Goal: Task Accomplishment & Management: Use online tool/utility

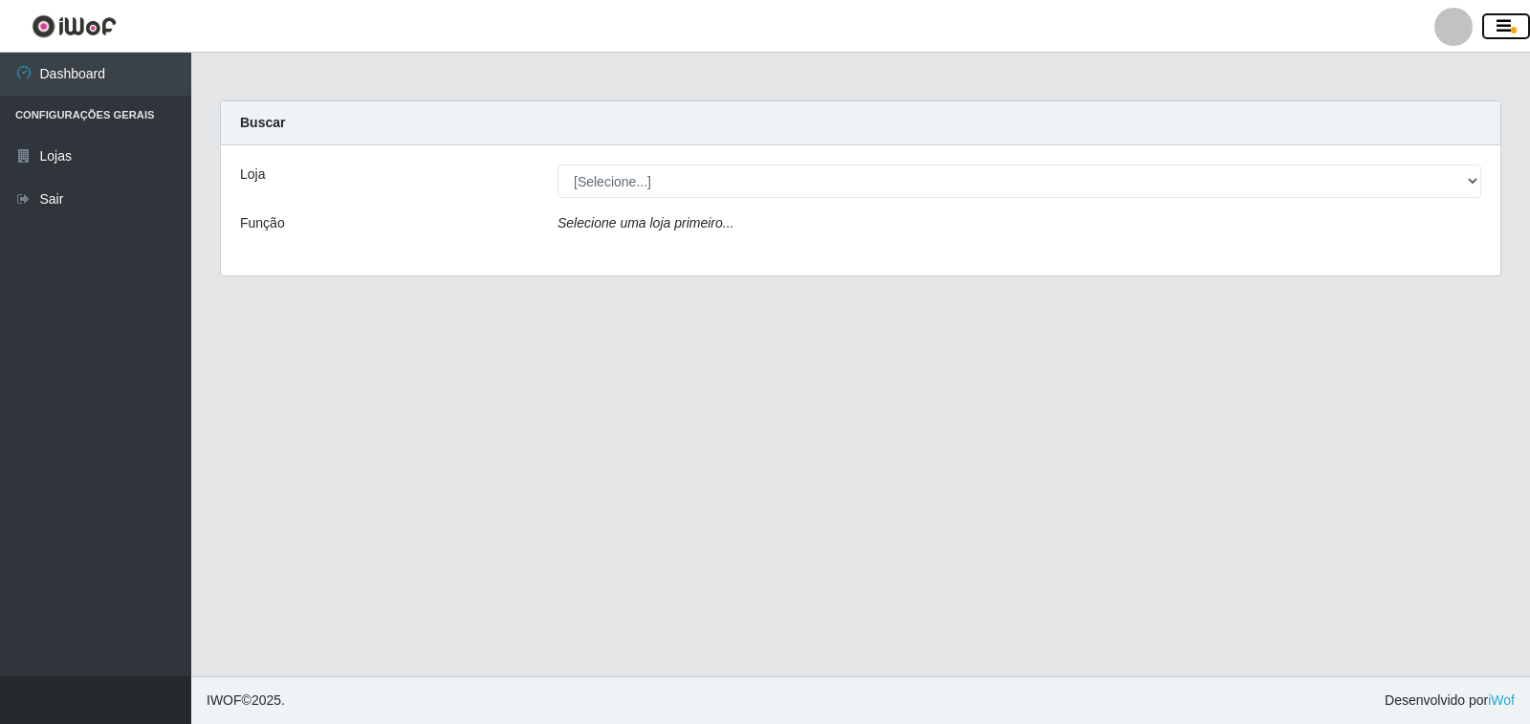
click at [1504, 29] on icon "button" at bounding box center [1504, 26] width 14 height 17
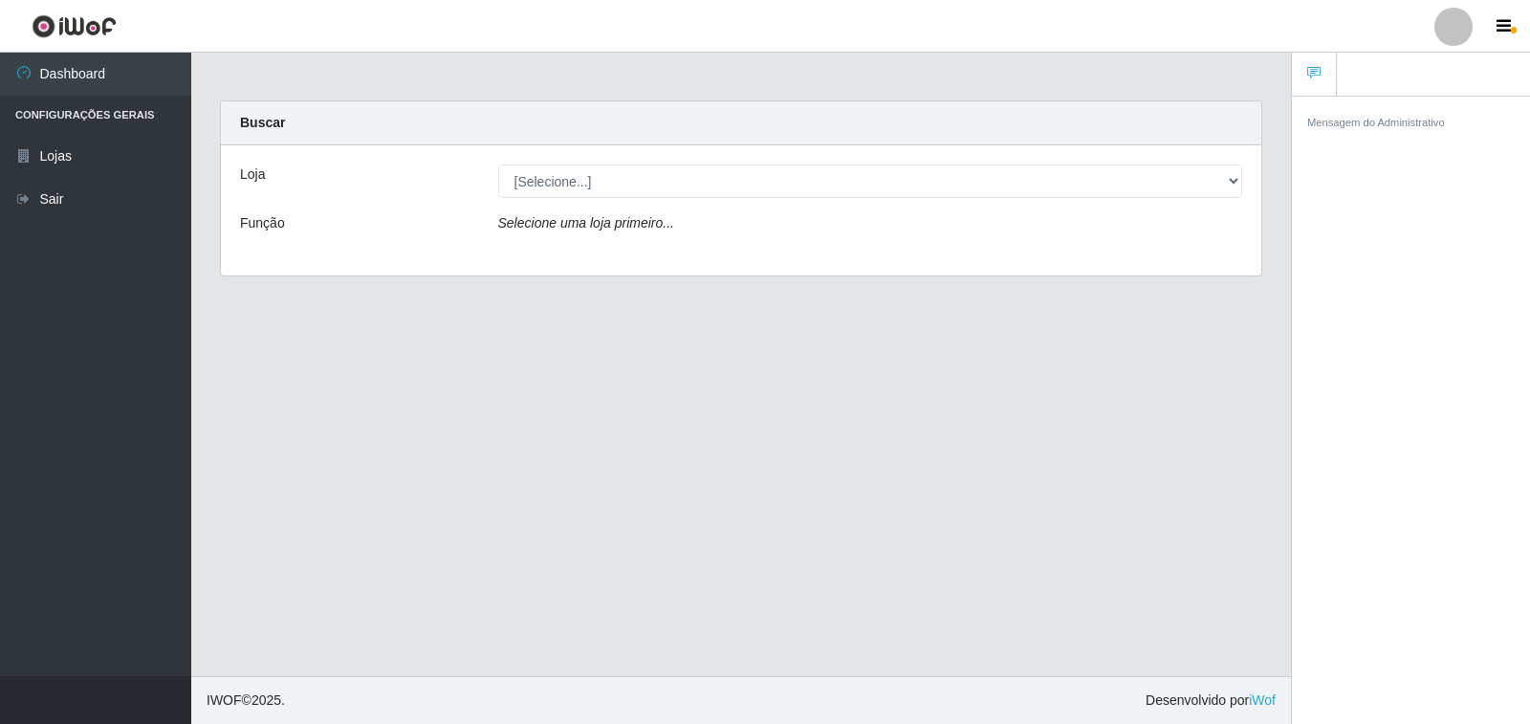
click at [1462, 33] on div at bounding box center [1453, 27] width 38 height 38
drag, startPoint x: 896, startPoint y: 561, endPoint x: 983, endPoint y: 367, distance: 212.7
click at [895, 562] on main "Carregando... Buscar Loja [Selecione...] Atacado Vem - Loja 36 Vila Nova do Col…" at bounding box center [741, 365] width 1100 height 624
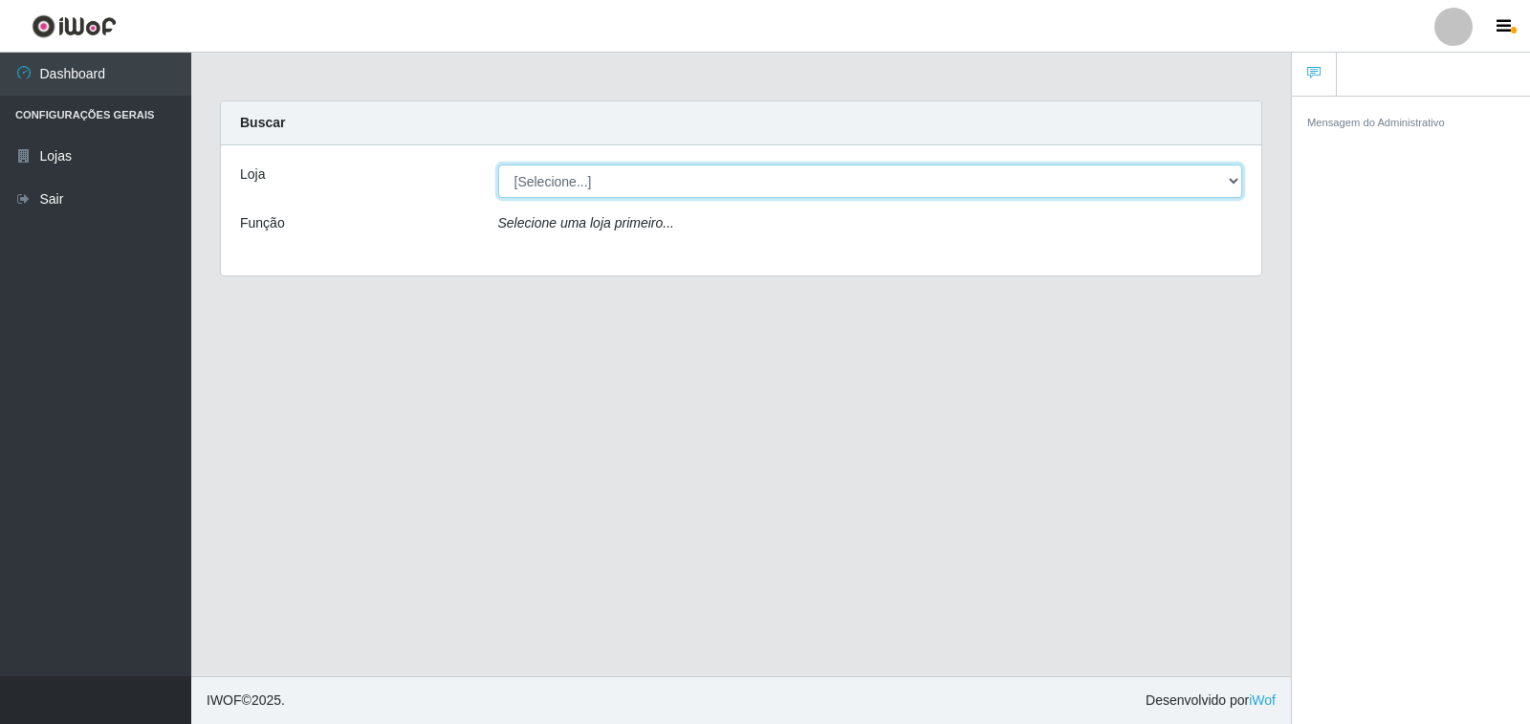
click at [1140, 184] on select "[Selecione...] Atacado Vem - [STREET_ADDRESS]" at bounding box center [870, 180] width 745 height 33
select select "455"
click at [498, 164] on select "[Selecione...] Atacado Vem - [STREET_ADDRESS]" at bounding box center [870, 180] width 745 height 33
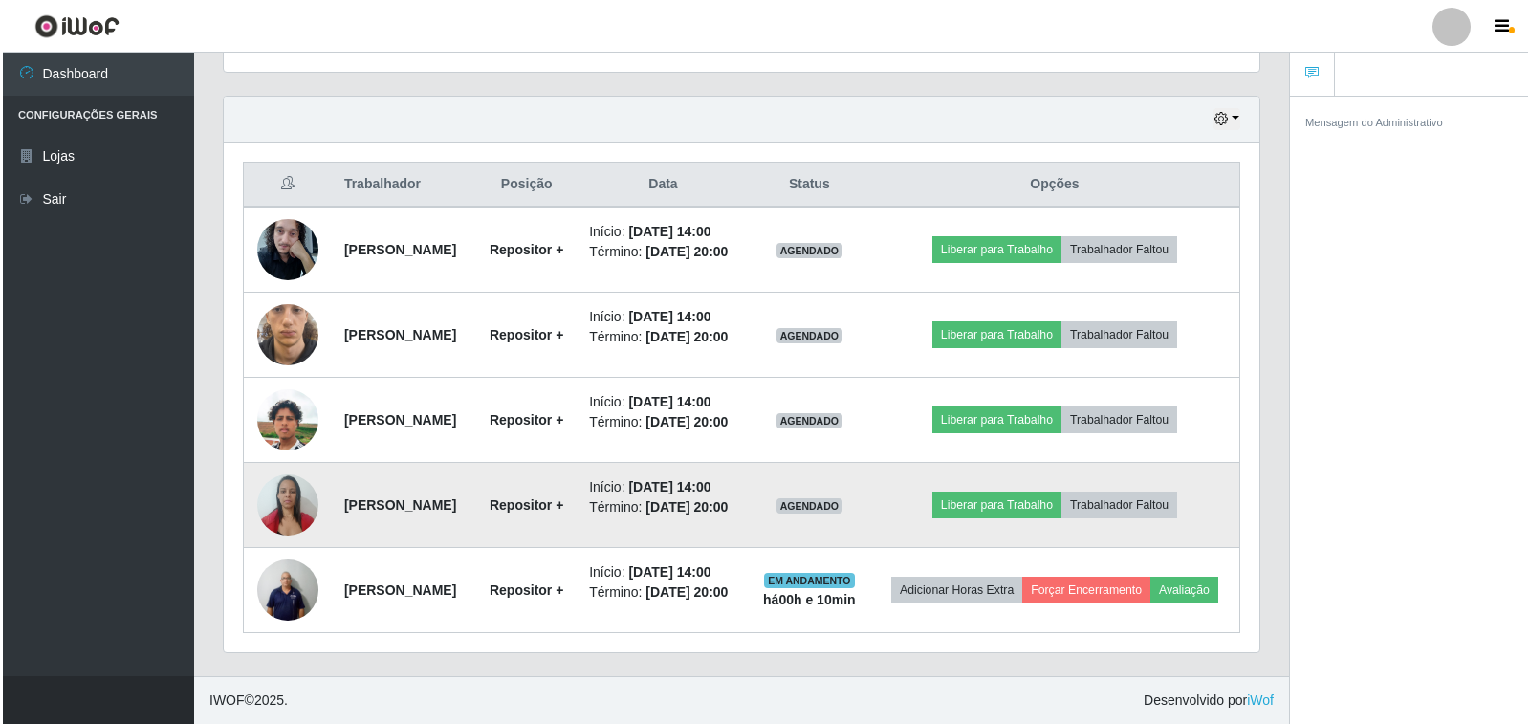
scroll to position [703, 0]
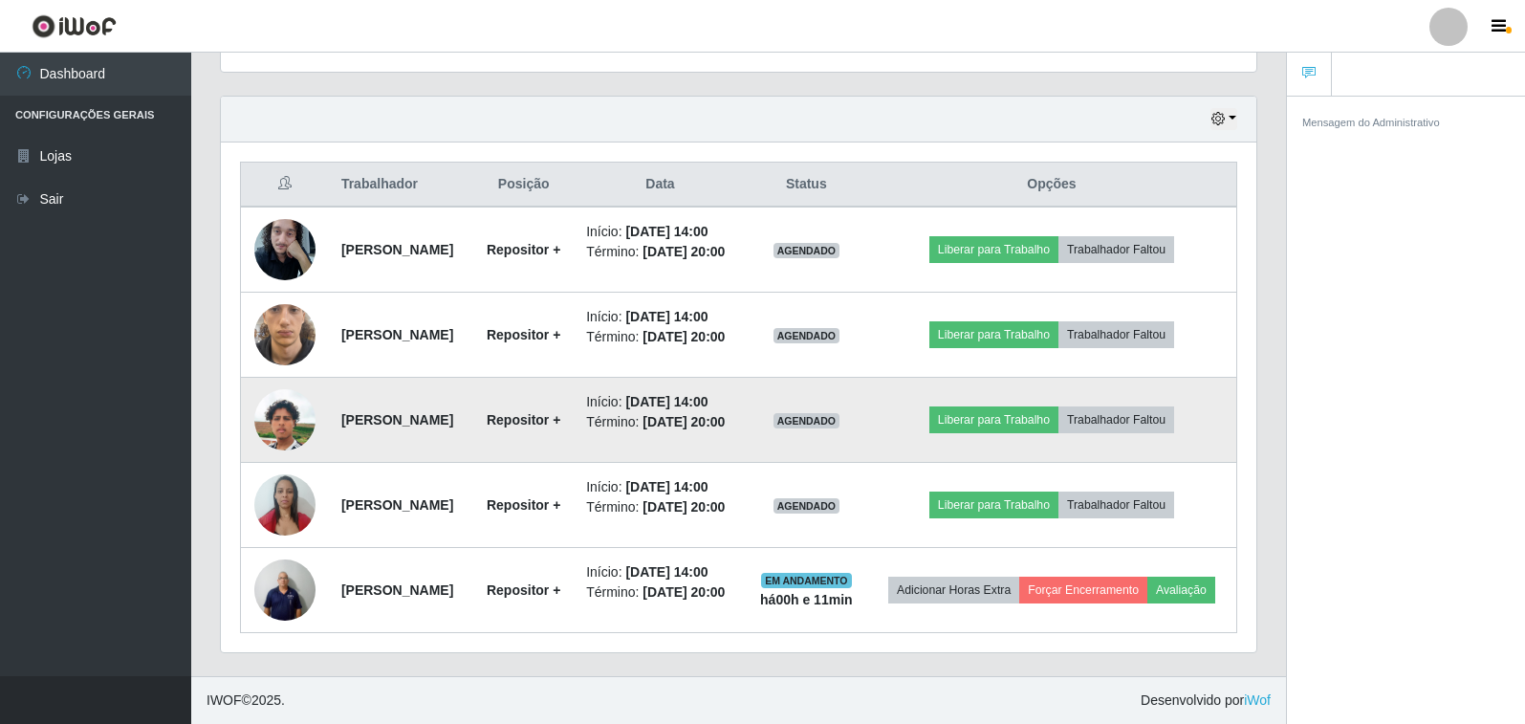
click at [278, 384] on img at bounding box center [284, 419] width 61 height 109
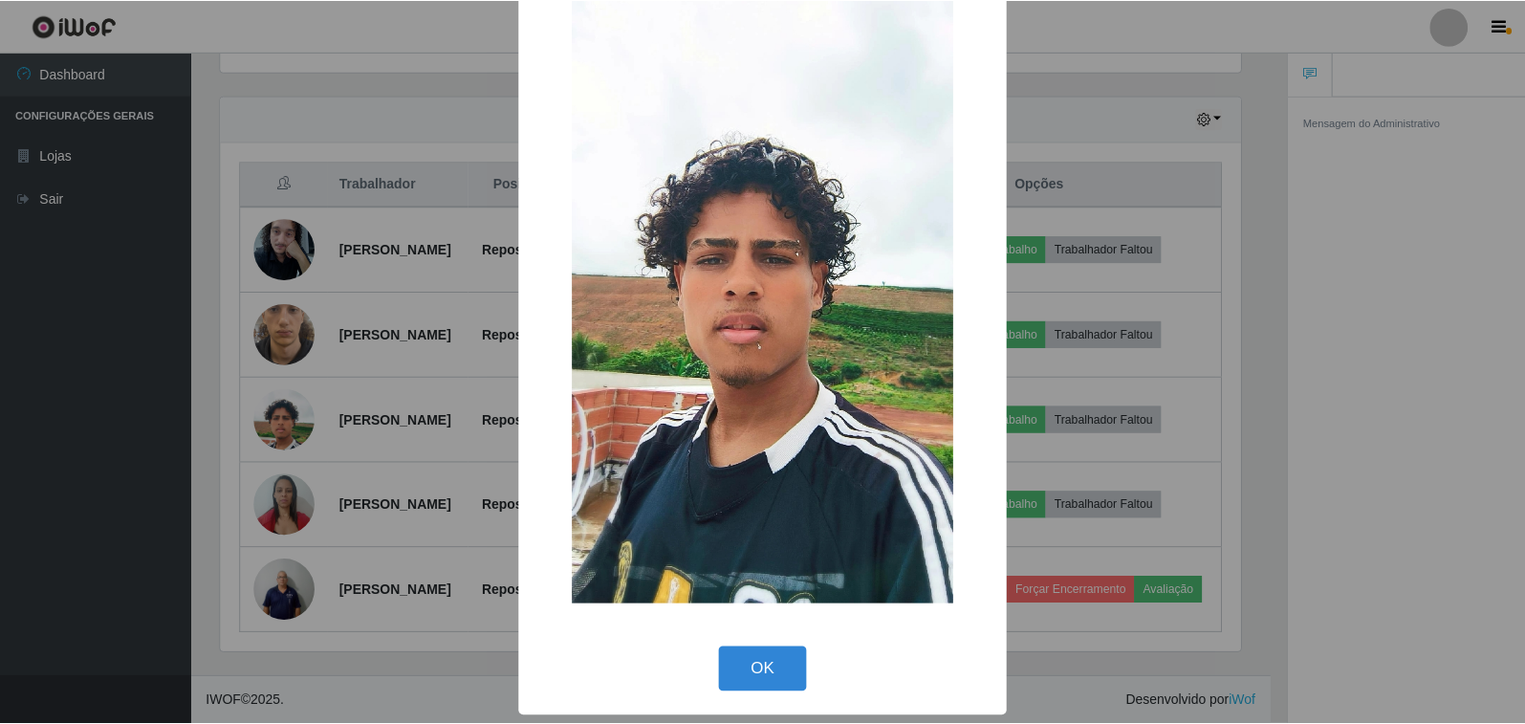
scroll to position [123, 0]
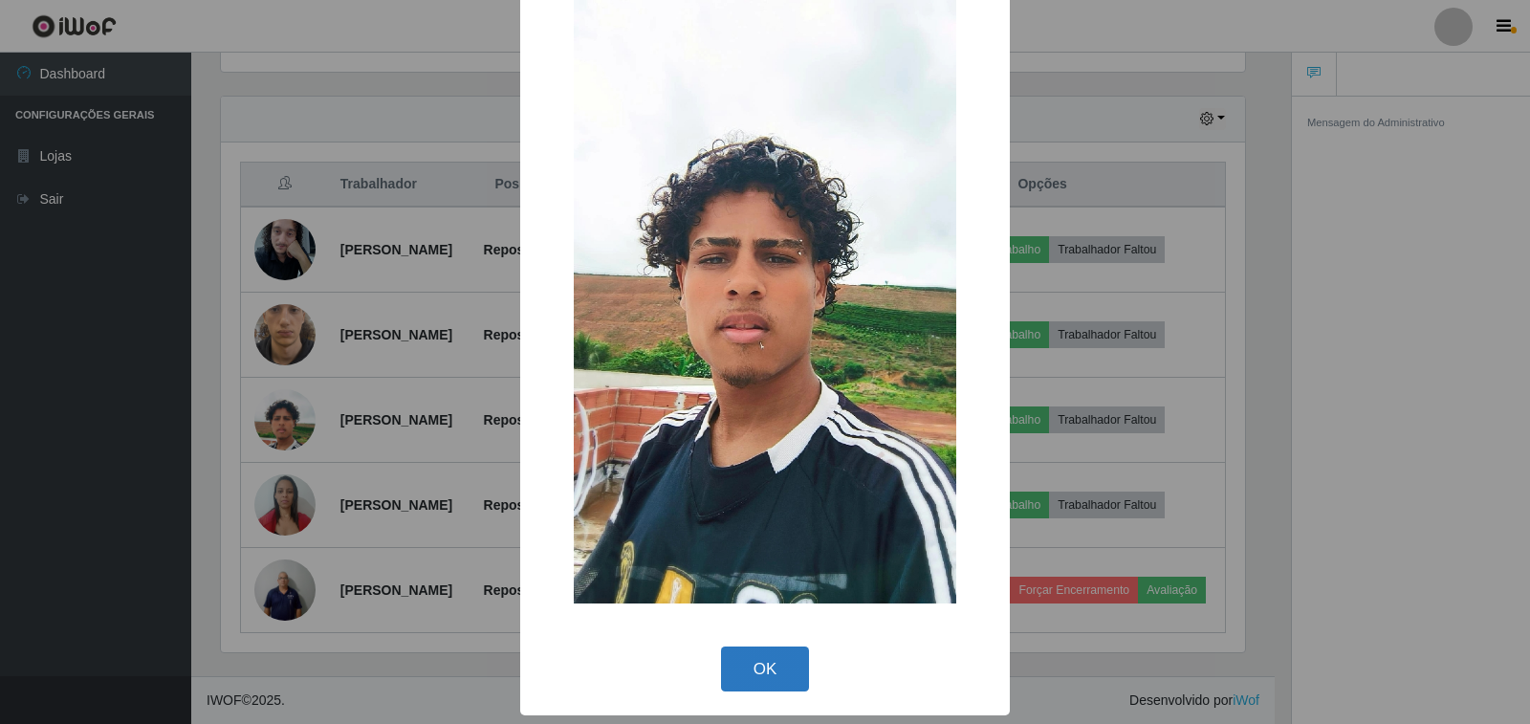
click at [769, 687] on button "OK" at bounding box center [765, 668] width 89 height 45
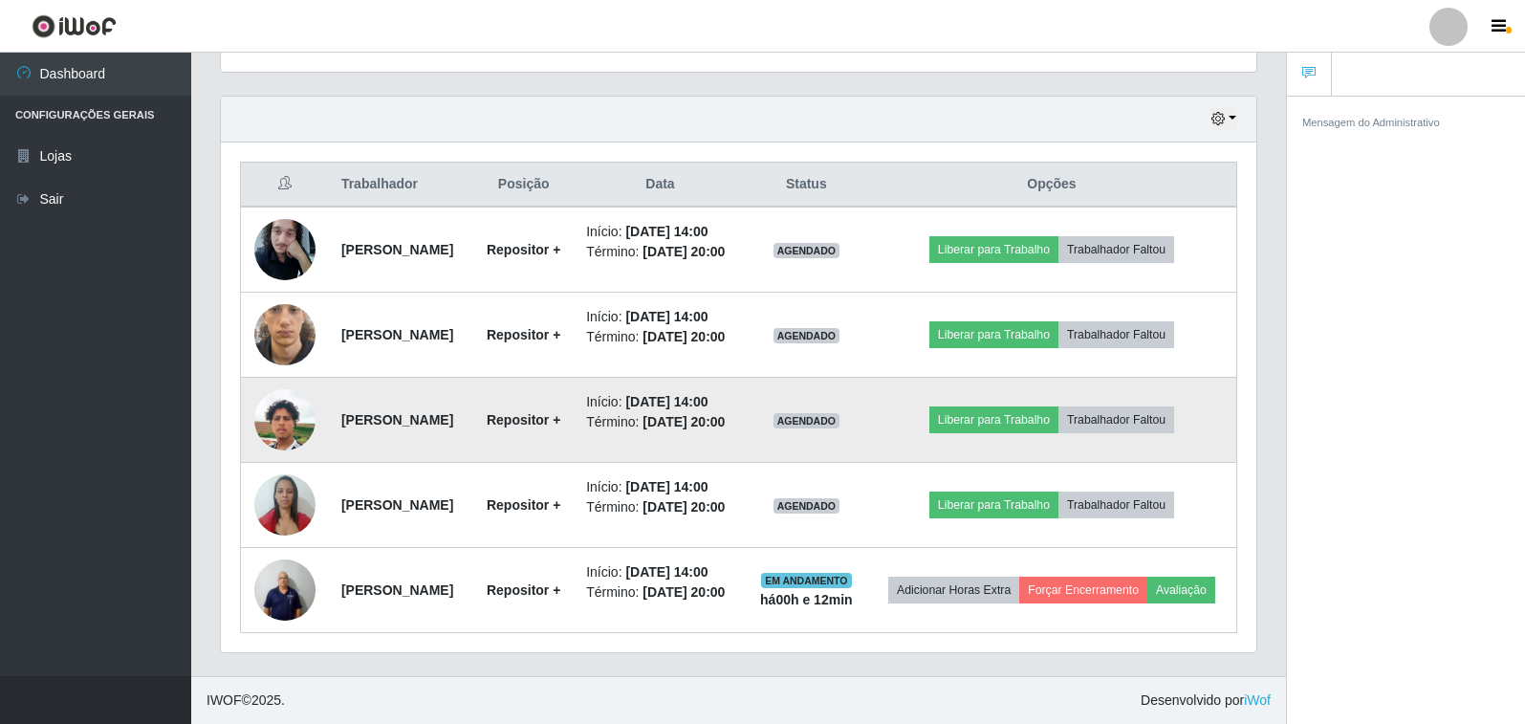
scroll to position [397, 1036]
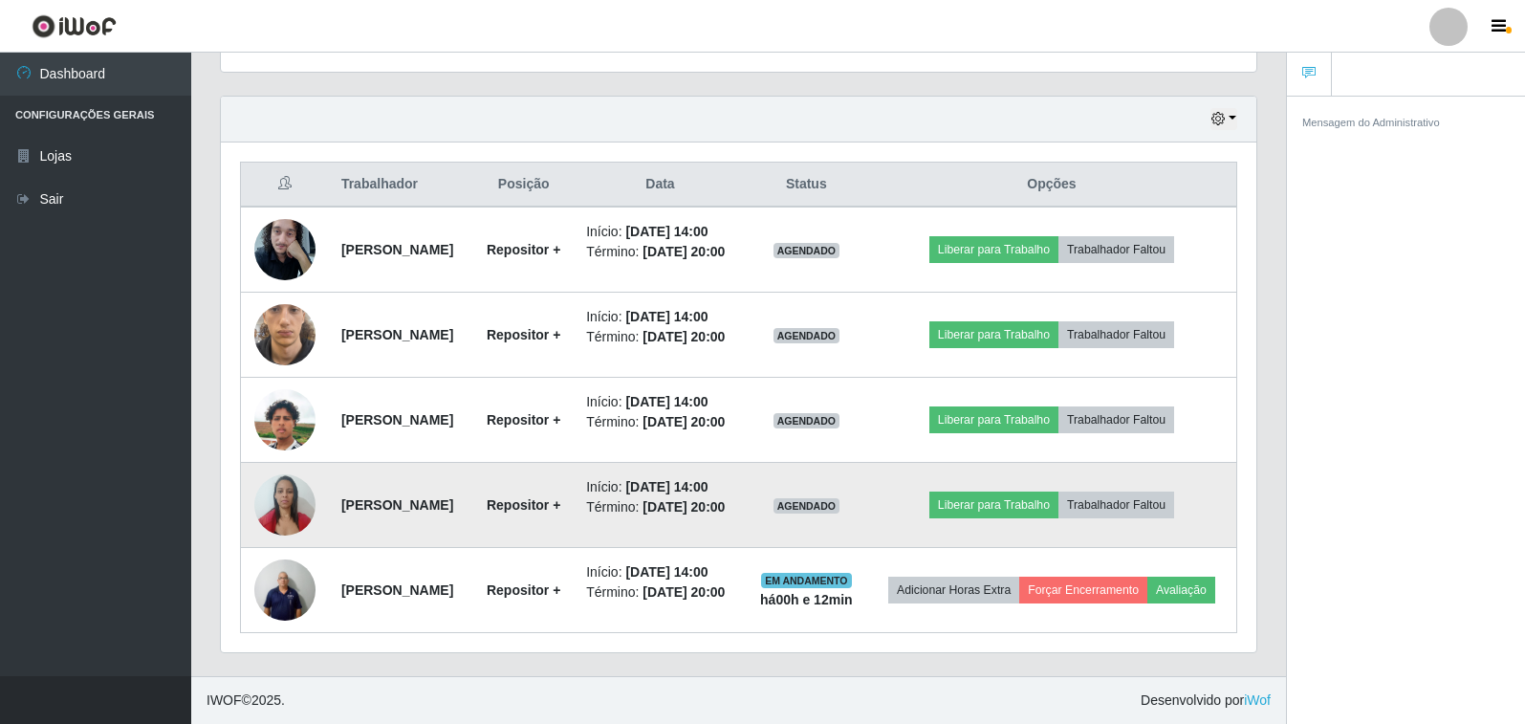
click at [300, 486] on img at bounding box center [284, 504] width 61 height 81
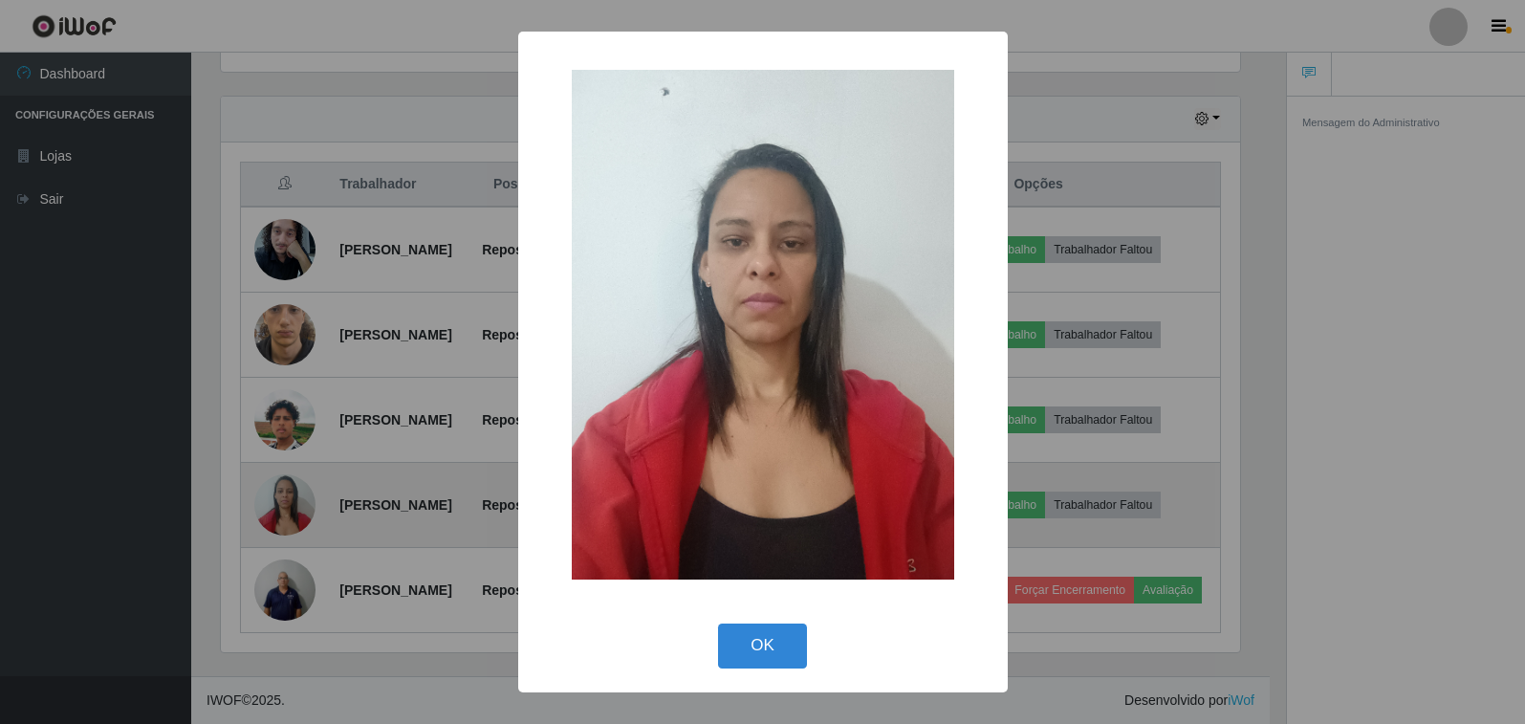
scroll to position [397, 1024]
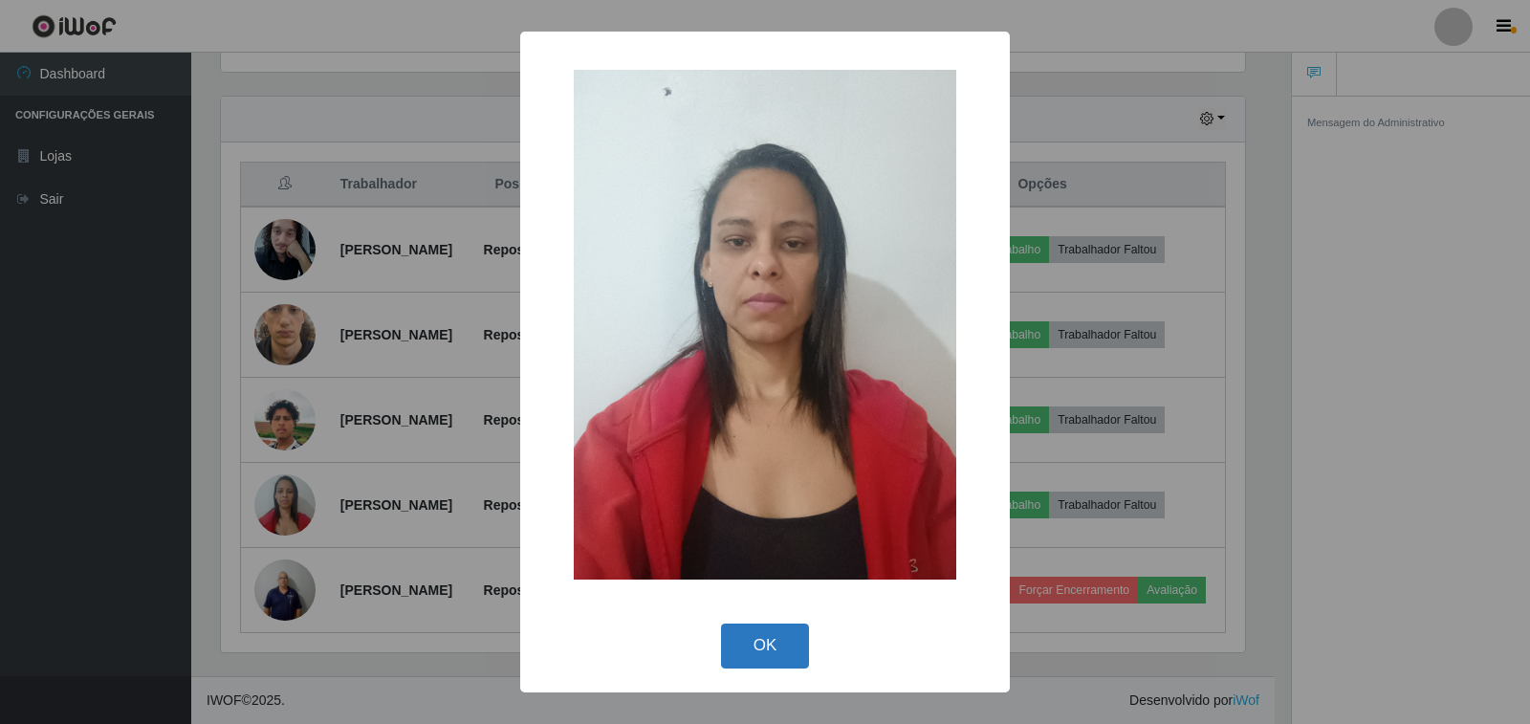
click at [768, 645] on button "OK" at bounding box center [765, 646] width 89 height 45
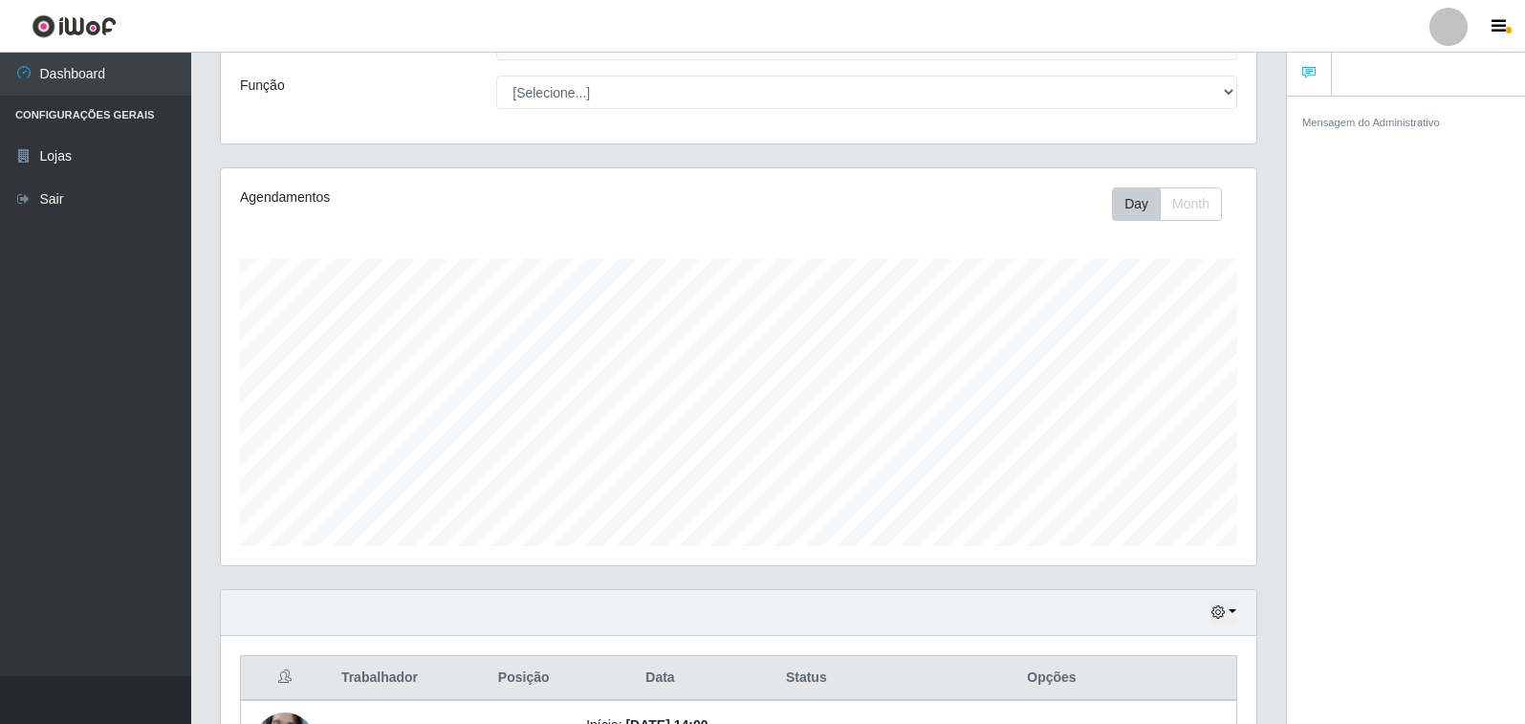
scroll to position [96, 0]
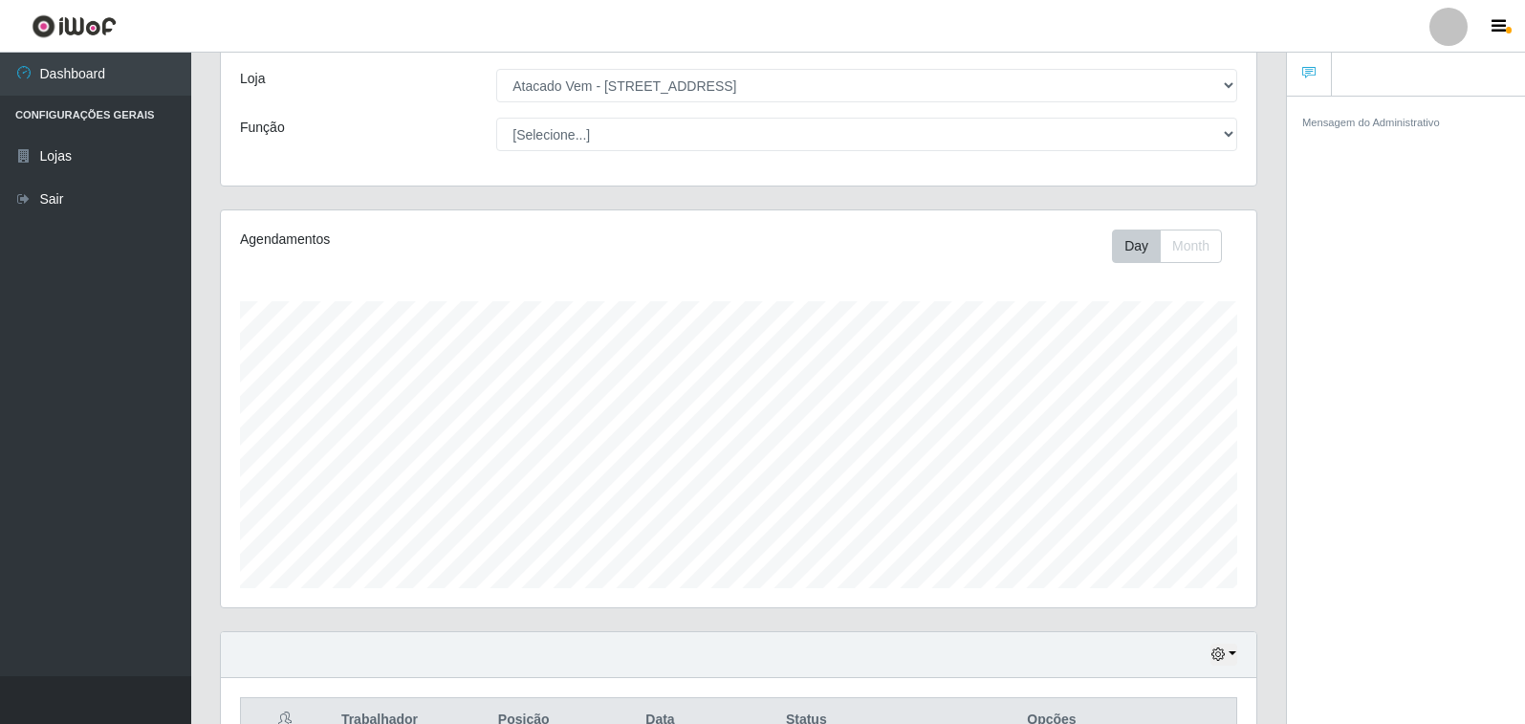
click at [1433, 26] on div at bounding box center [1449, 27] width 38 height 38
click at [1393, 71] on button "Perfil" at bounding box center [1411, 69] width 172 height 40
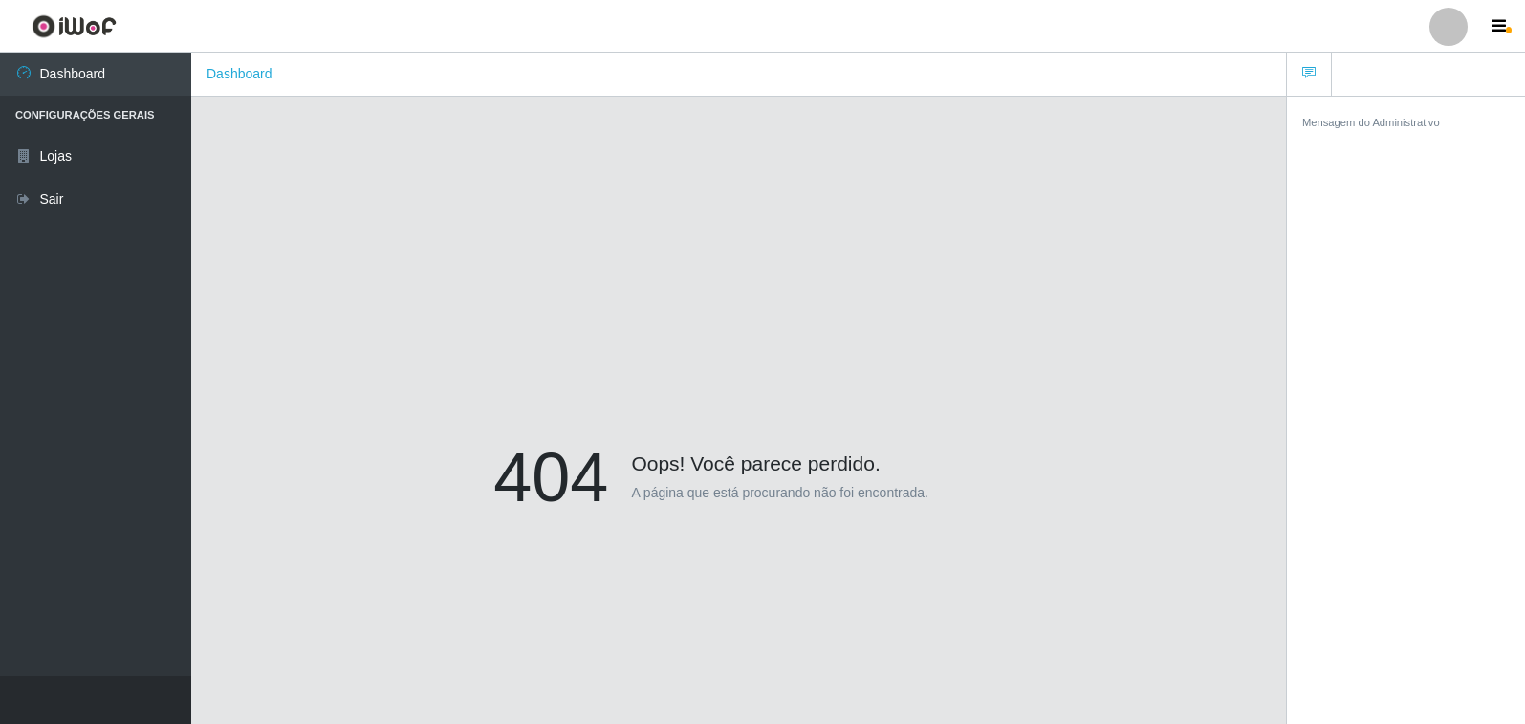
click at [1461, 34] on div at bounding box center [1449, 27] width 38 height 38
click at [58, 152] on link "Lojas" at bounding box center [95, 156] width 191 height 43
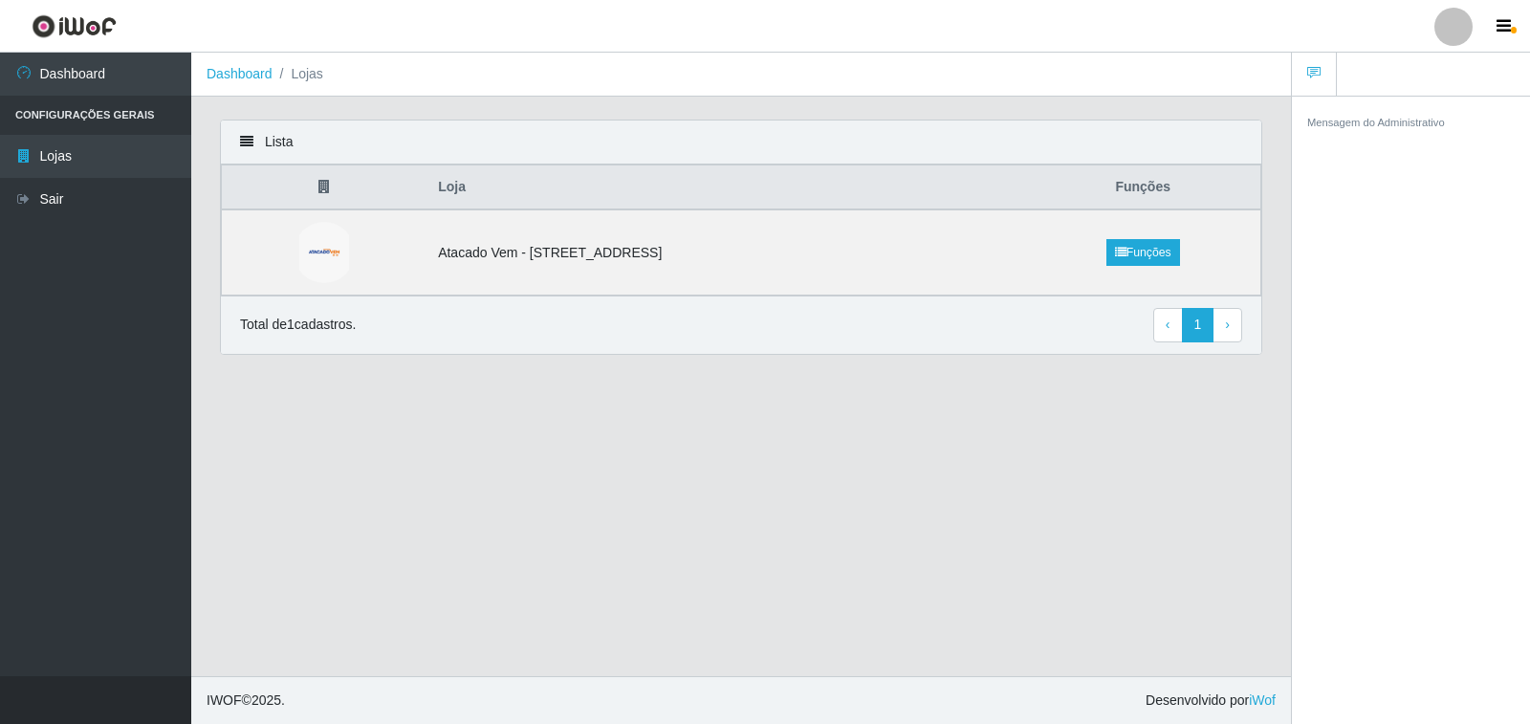
click at [1135, 497] on main "Dashboard Lojas Lista Loja Funções Atacado Vem - Loja 36 [GEOGRAPHIC_DATA] Funç…" at bounding box center [741, 365] width 1100 height 624
click at [710, 252] on td "Atacado Vem - [STREET_ADDRESS]" at bounding box center [726, 252] width 599 height 86
click at [1106, 533] on main "Dashboard Lojas Lista Loja Funções Atacado Vem - Loja 36 [GEOGRAPHIC_DATA] Funç…" at bounding box center [741, 365] width 1100 height 624
click at [77, 72] on link "Dashboard" at bounding box center [95, 74] width 191 height 43
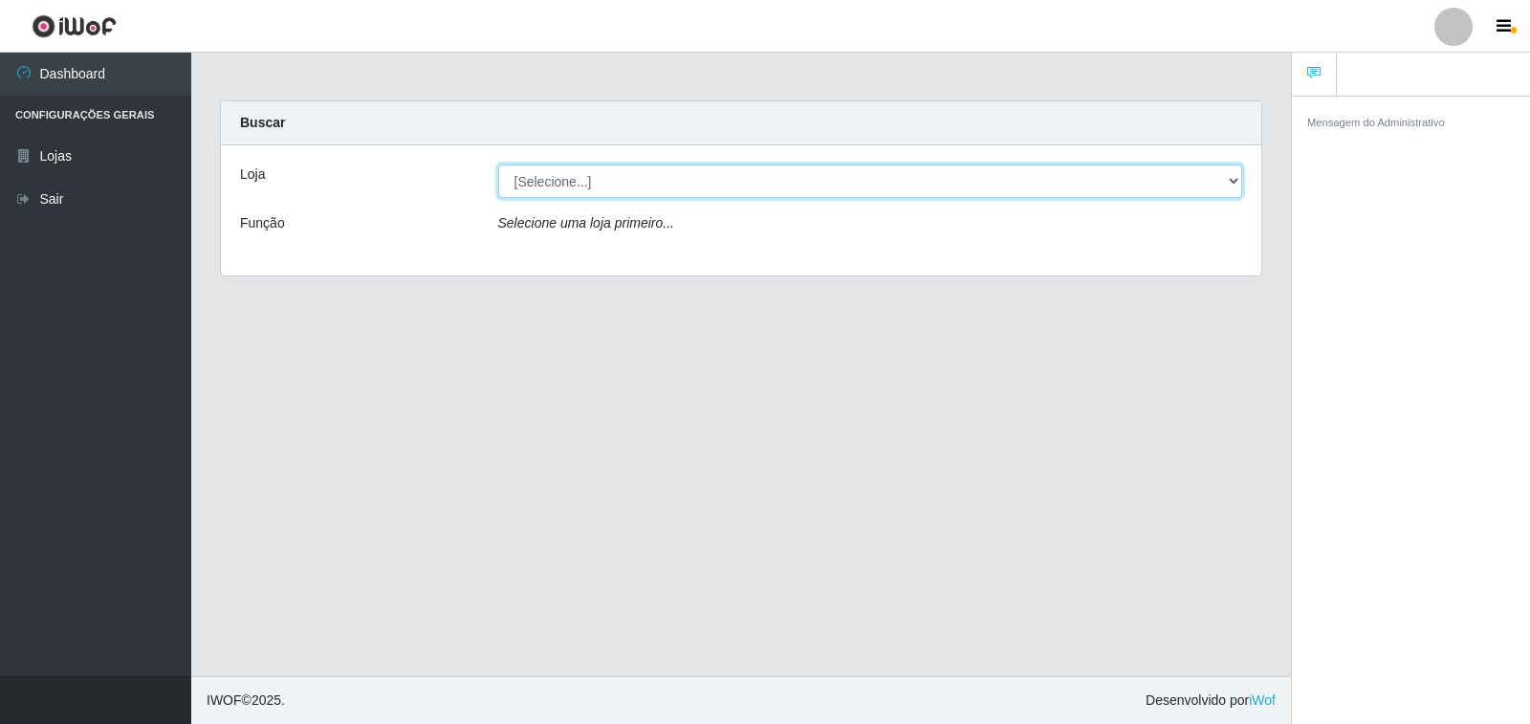
click at [1160, 170] on select "[Selecione...] Atacado Vem - [STREET_ADDRESS]" at bounding box center [870, 180] width 745 height 33
select select "455"
click at [498, 164] on select "[Selecione...] Atacado Vem - [STREET_ADDRESS]" at bounding box center [870, 180] width 745 height 33
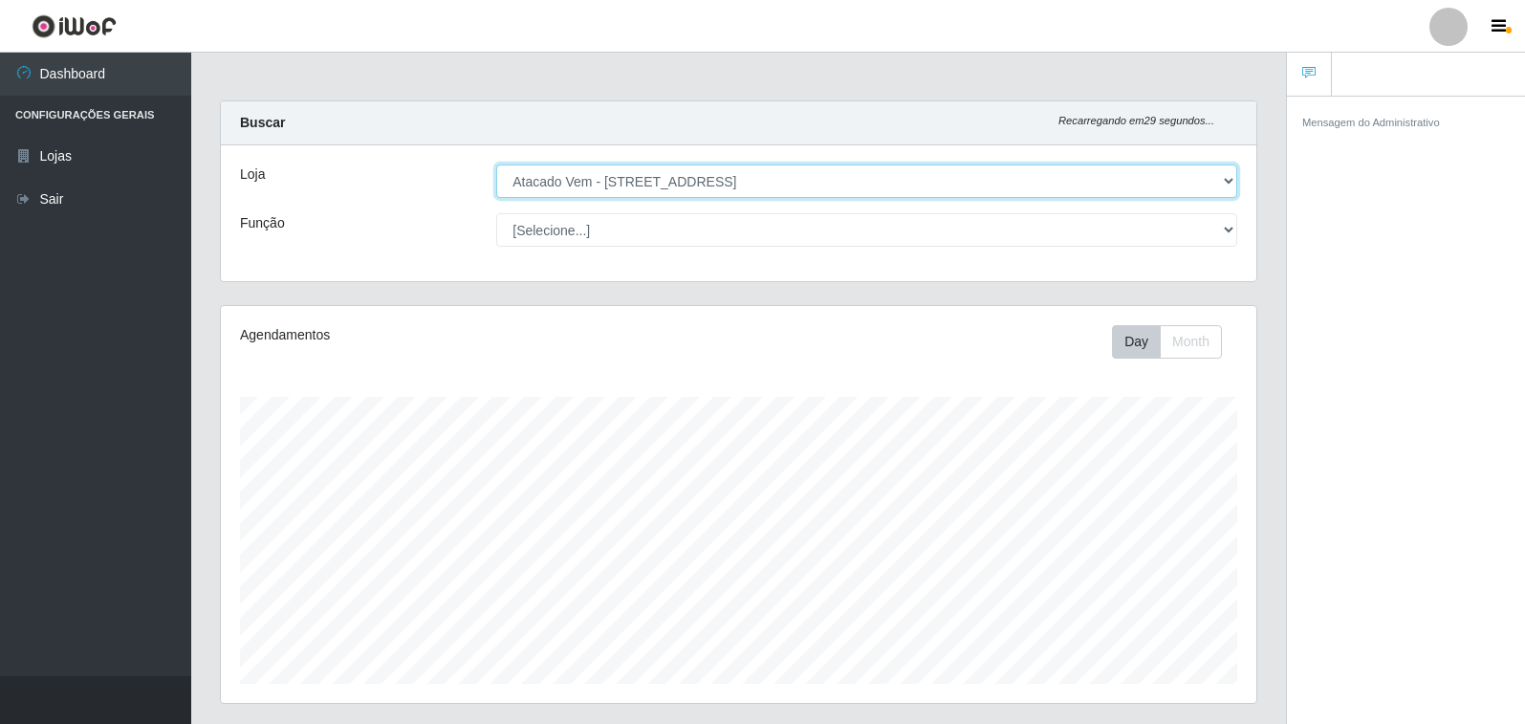
scroll to position [397, 1036]
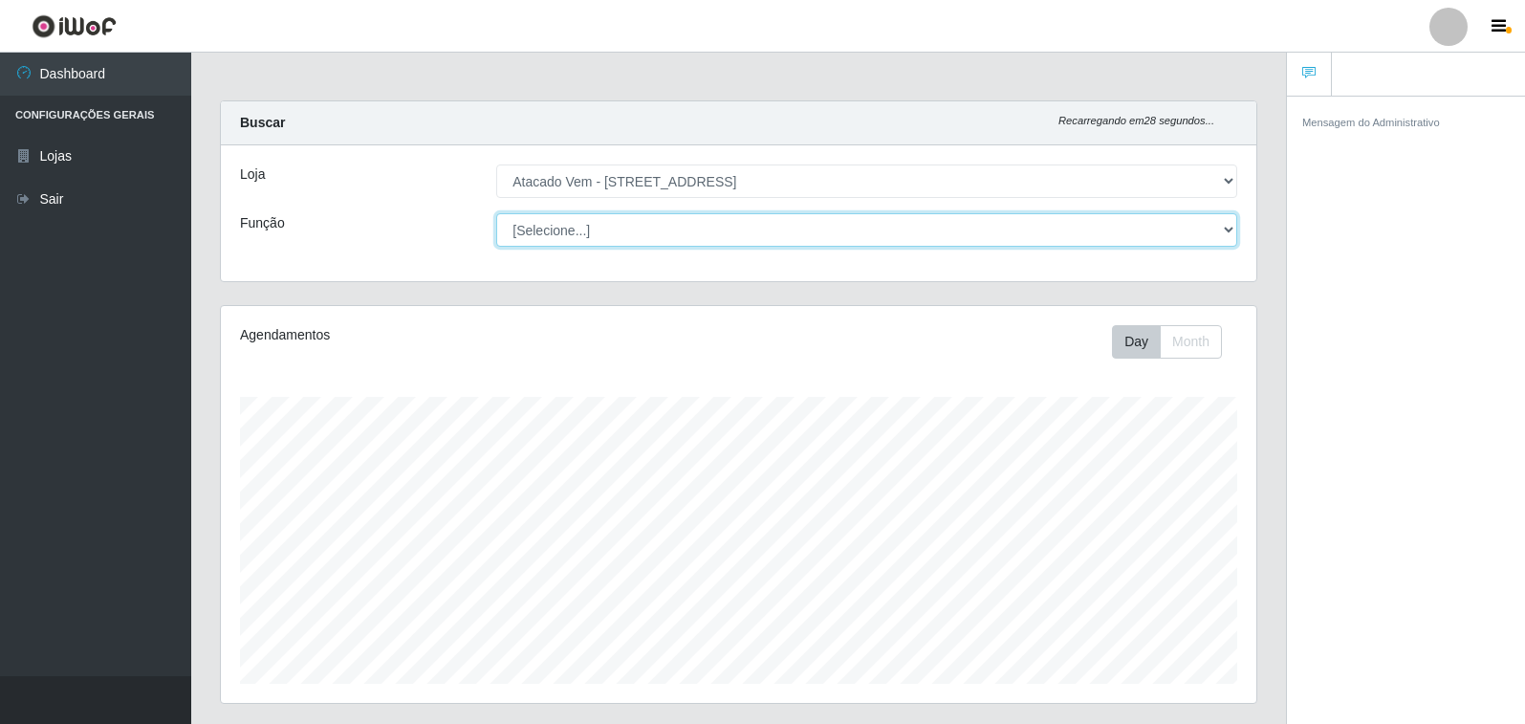
click at [1226, 234] on select "[Selecione...] Carregador e Descarregador de Caminhão Carregador e Descarregado…" at bounding box center [866, 229] width 741 height 33
click at [1225, 234] on select "[Selecione...] Carregador e Descarregador de Caminhão Carregador e Descarregado…" at bounding box center [866, 229] width 741 height 33
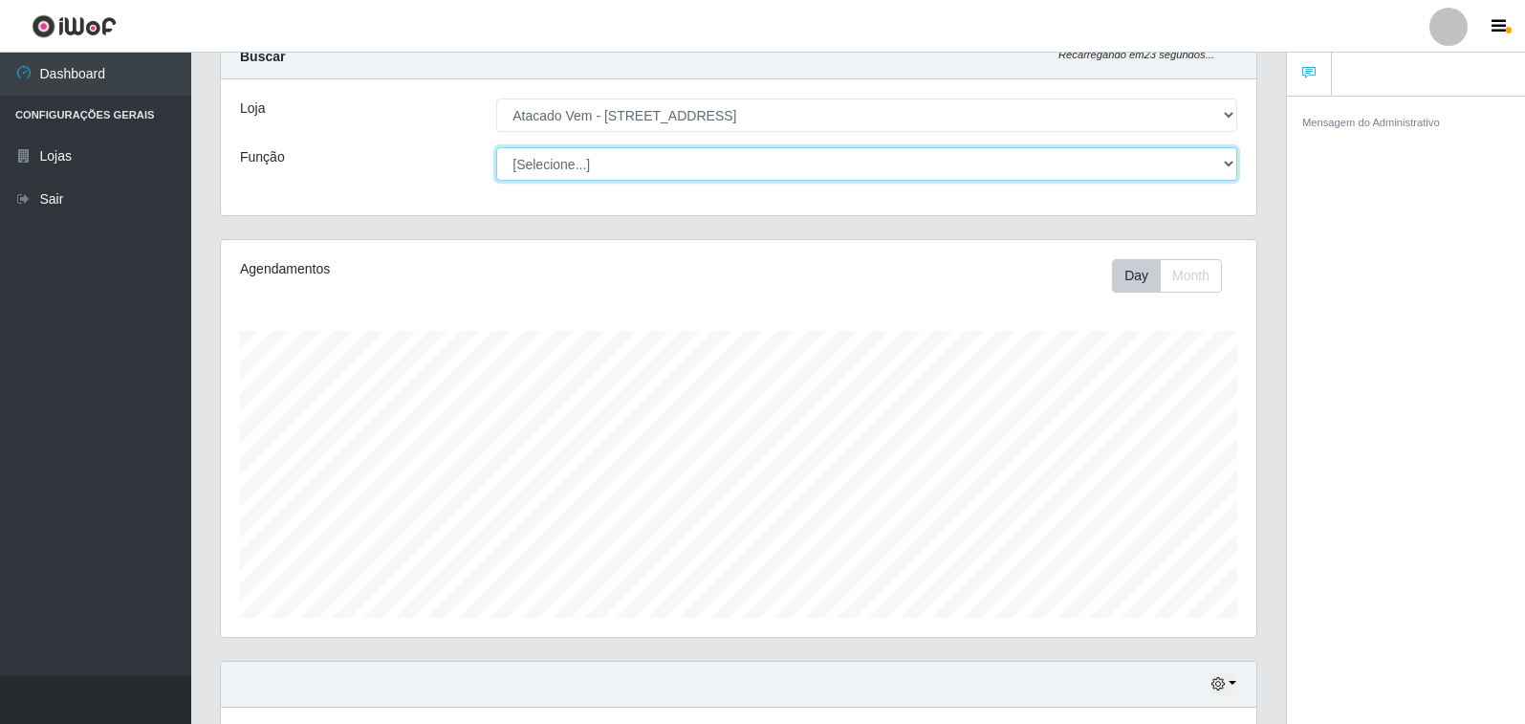
scroll to position [0, 0]
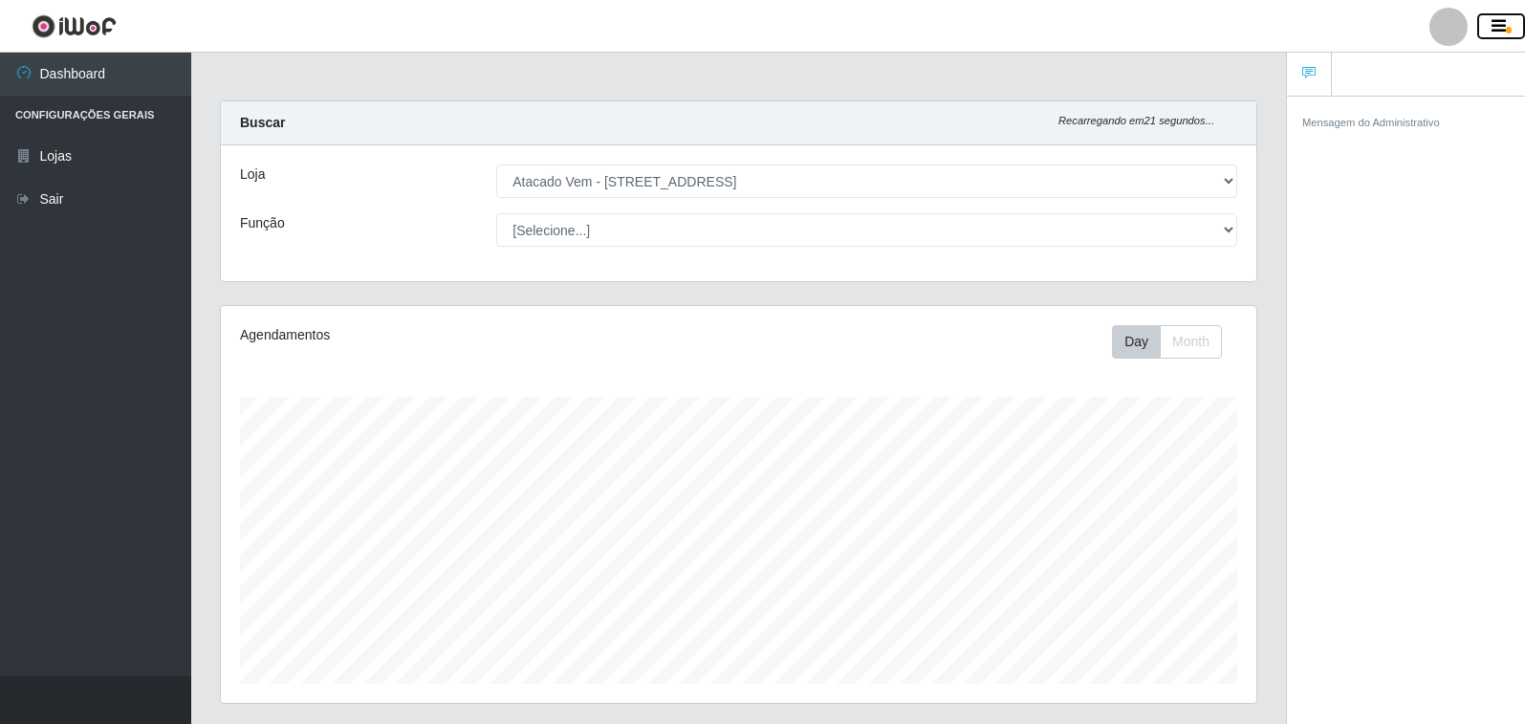
click at [1513, 24] on button "button" at bounding box center [1501, 26] width 48 height 27
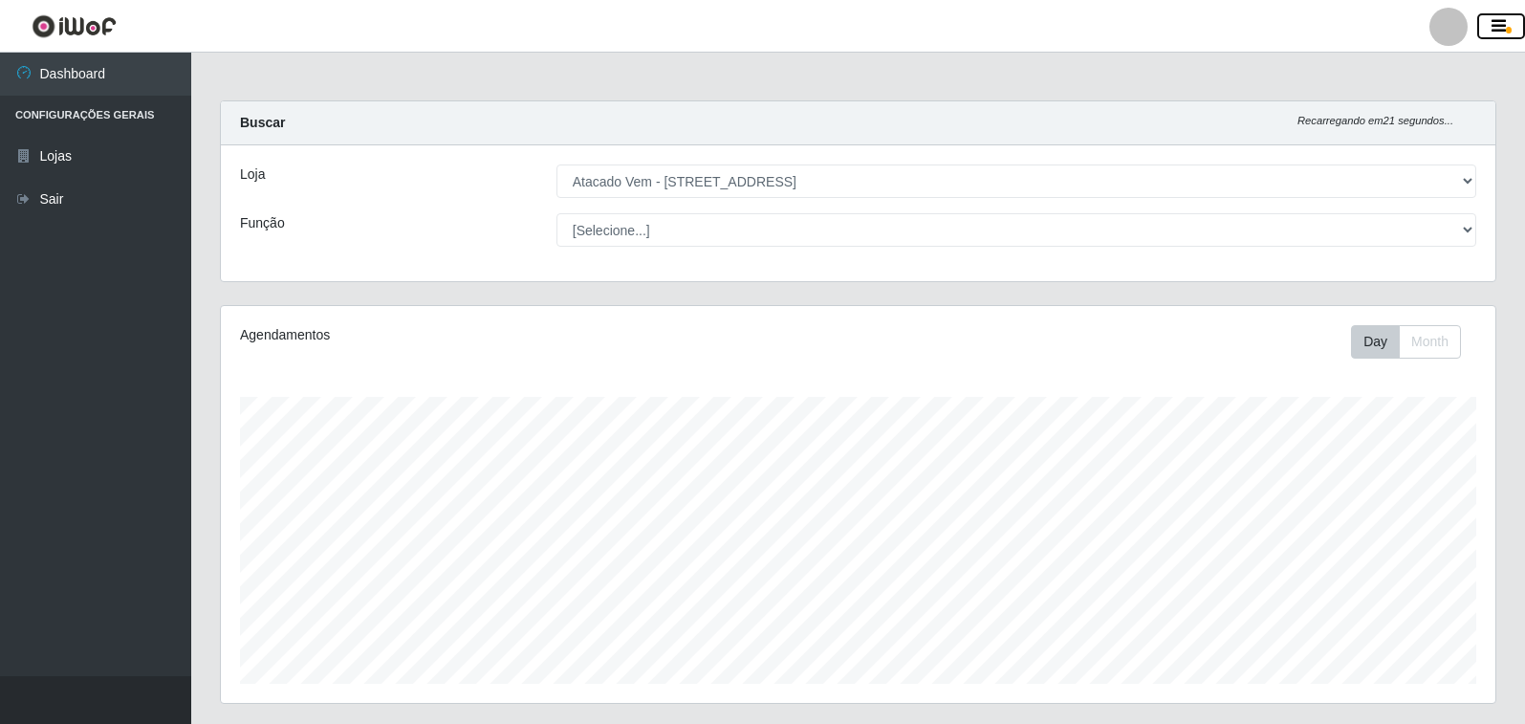
scroll to position [955893, 955016]
click at [1513, 24] on button "button" at bounding box center [1501, 26] width 48 height 27
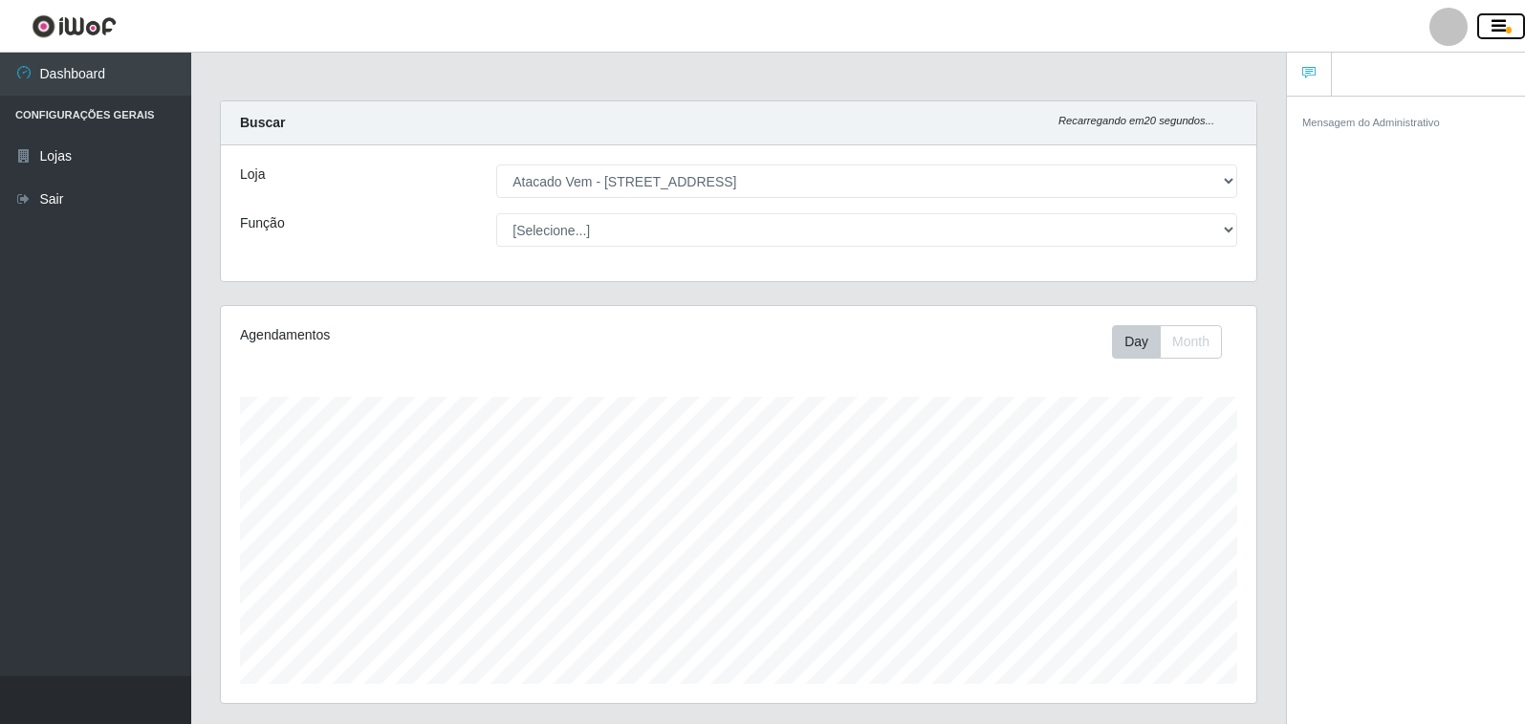
scroll to position [397, 1036]
click at [1513, 25] on button "button" at bounding box center [1501, 26] width 48 height 27
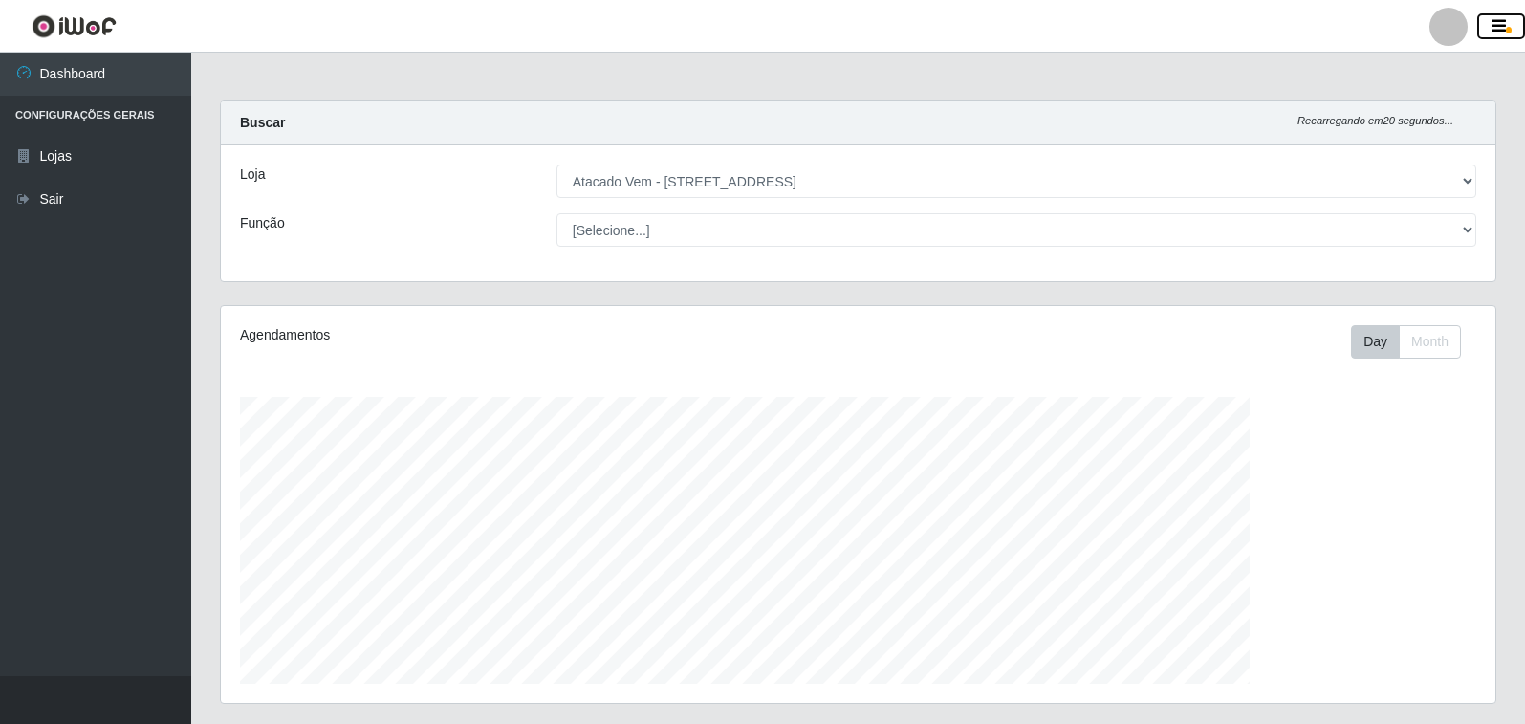
scroll to position [955893, 955016]
click at [1508, 25] on button "button" at bounding box center [1501, 26] width 48 height 27
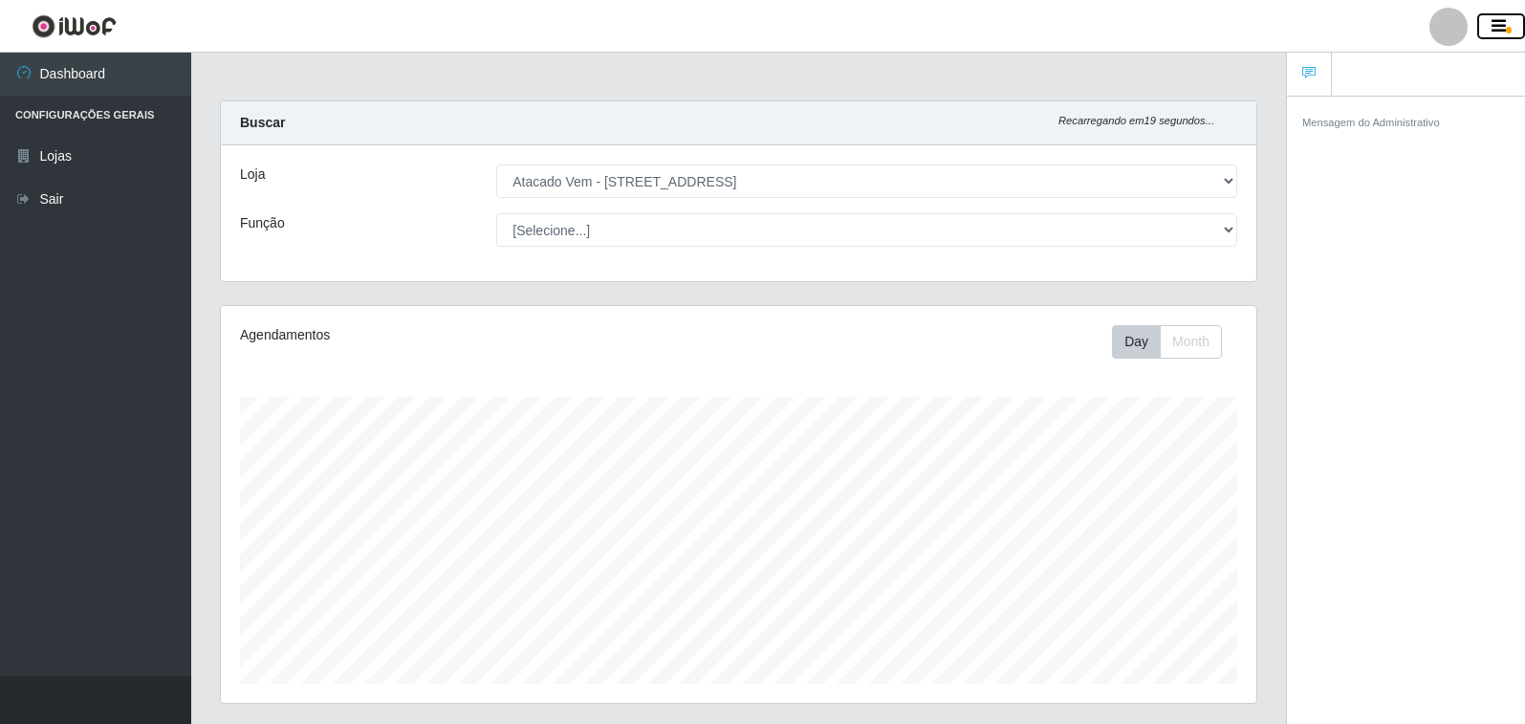
scroll to position [955893, 955255]
click at [1346, 122] on small "Mensagem do Administrativo" at bounding box center [1371, 122] width 138 height 11
click at [1346, 174] on div "Mensagem do Administrativo" at bounding box center [1406, 413] width 238 height 635
click at [1497, 480] on div "Mensagem do Administrativo" at bounding box center [1406, 413] width 238 height 635
